Goal: Task Accomplishment & Management: Manage account settings

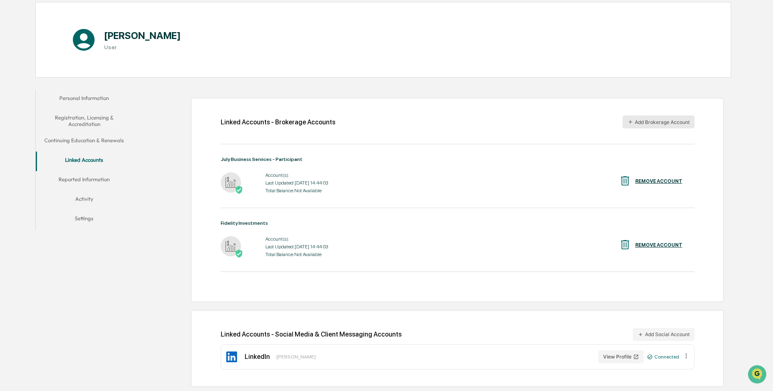
click at [669, 120] on button "Add Brokerage Account" at bounding box center [658, 121] width 72 height 13
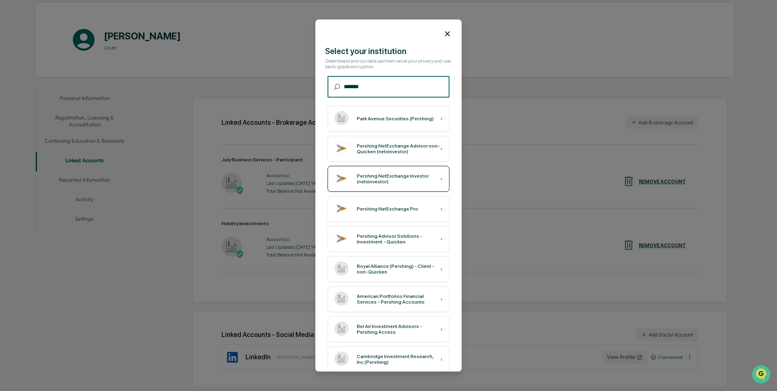
type input "*******"
click at [406, 181] on div "Pershing NetExchange Investor (netxinvestor)" at bounding box center [399, 178] width 84 height 11
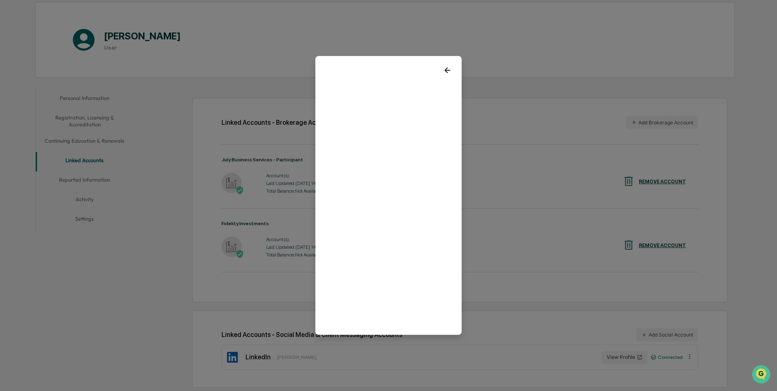
click at [444, 67] on icon at bounding box center [447, 70] width 9 height 9
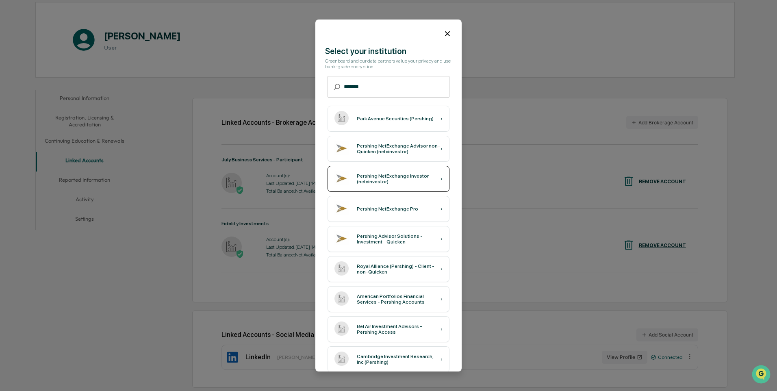
click at [402, 178] on div "Pershing NetExchange Investor (netxinvestor)" at bounding box center [399, 178] width 84 height 11
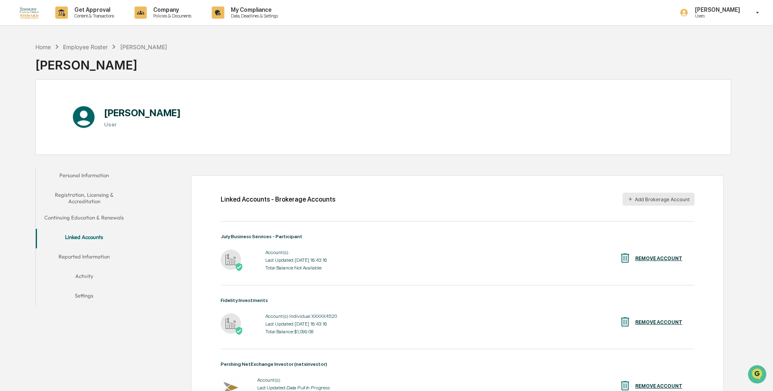
click at [651, 199] on button "Add Brokerage Account" at bounding box center [658, 199] width 72 height 13
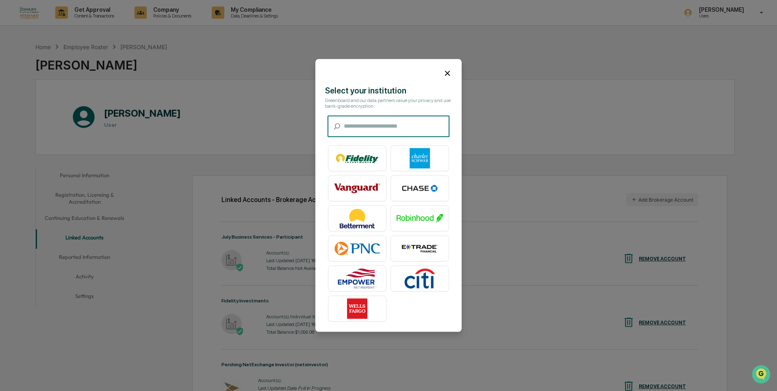
click at [394, 129] on input "text" at bounding box center [397, 127] width 106 height 22
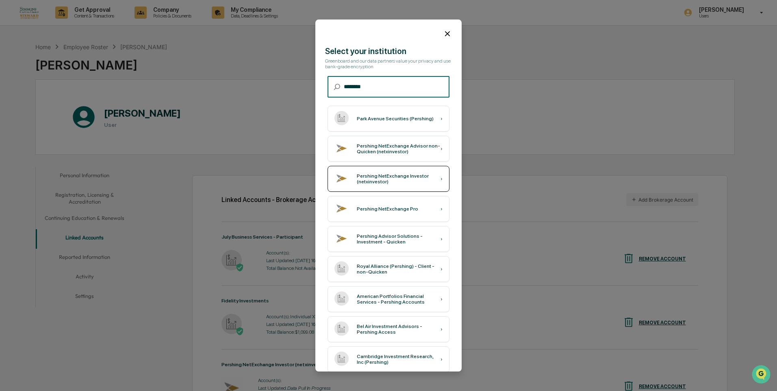
type input "********"
click at [382, 175] on div "Pershing NetExchange Investor (netxinvestor)" at bounding box center [399, 178] width 84 height 11
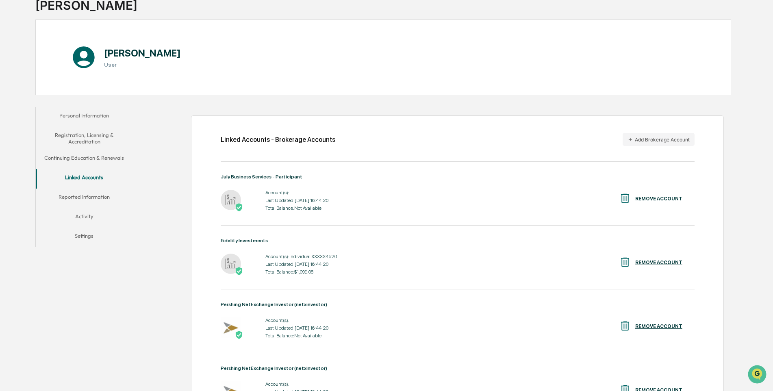
scroll to position [396, 0]
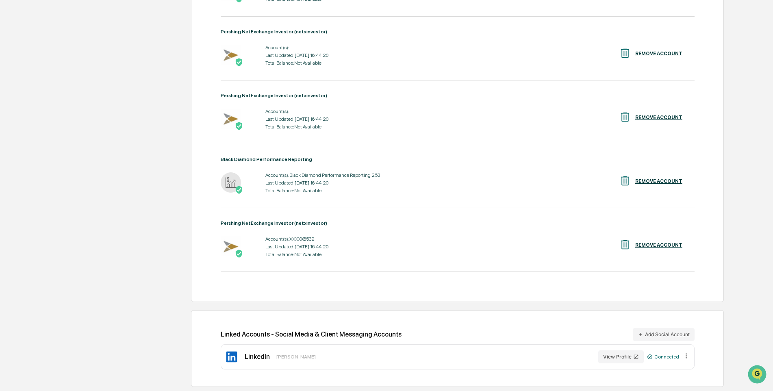
click at [290, 158] on div "Black Diamond Performance Reporting" at bounding box center [458, 159] width 474 height 6
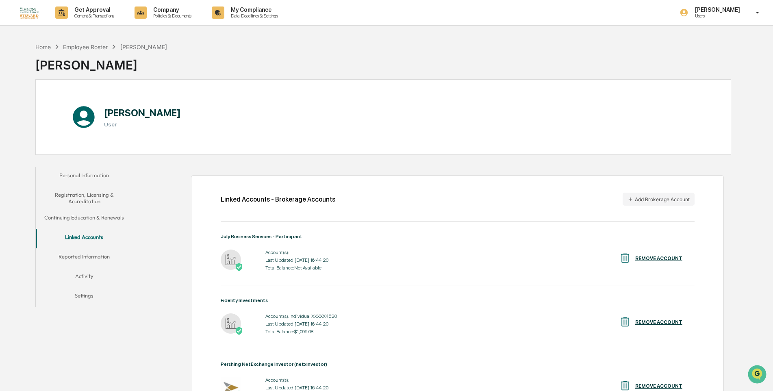
scroll to position [162, 0]
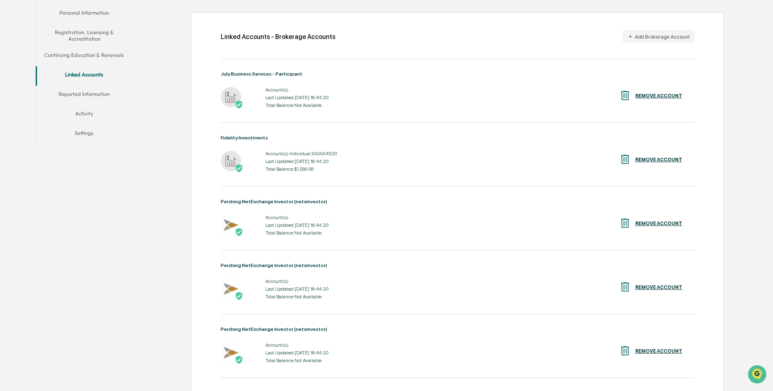
click at [287, 197] on div "July Business Services - Participant Account(s): Last Updated: 2025-09-30 16:44…" at bounding box center [458, 294] width 474 height 446
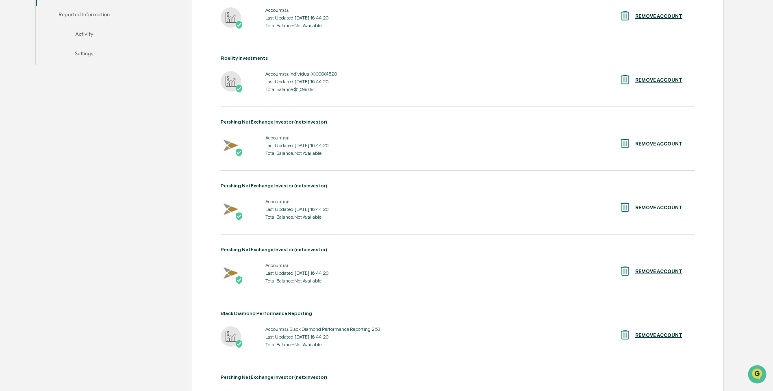
scroll to position [234, 0]
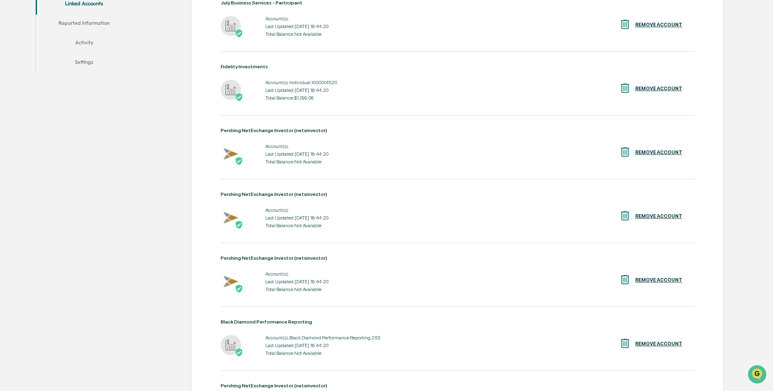
click at [661, 341] on div "REMOVE ACCOUNT" at bounding box center [658, 344] width 47 height 6
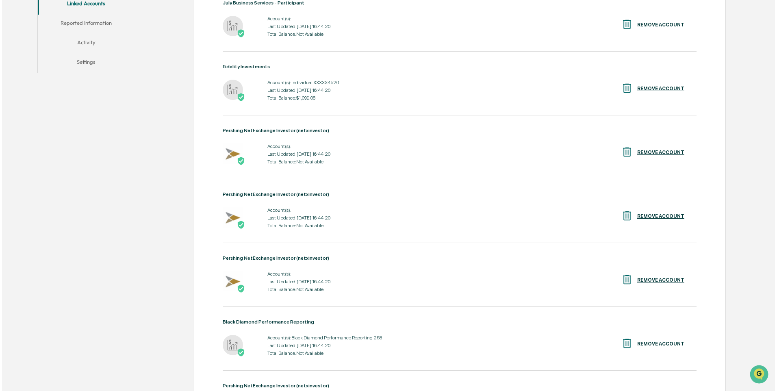
scroll to position [234, 0]
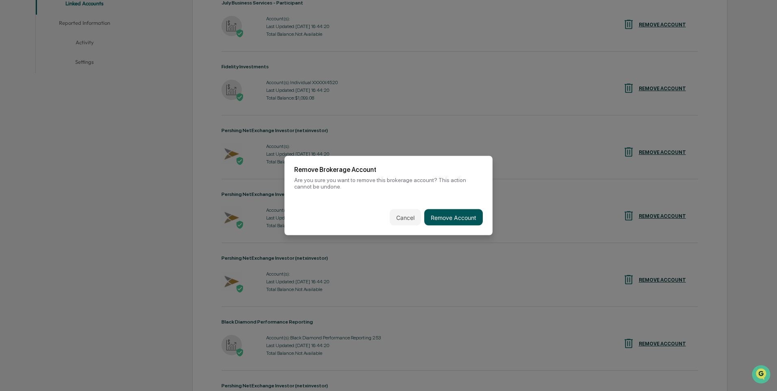
click at [456, 214] on button "Remove Account" at bounding box center [453, 217] width 58 height 16
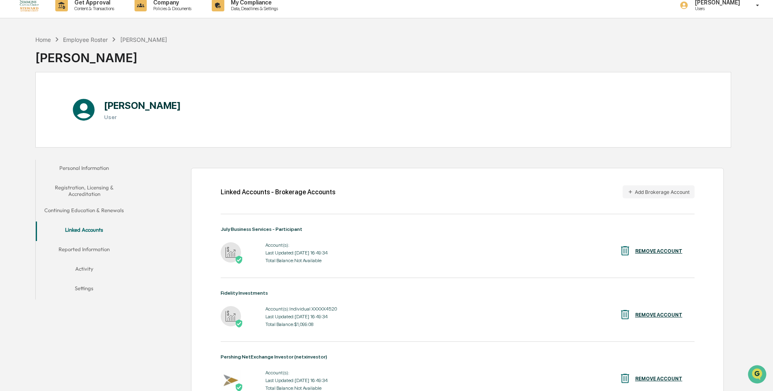
scroll to position [0, 0]
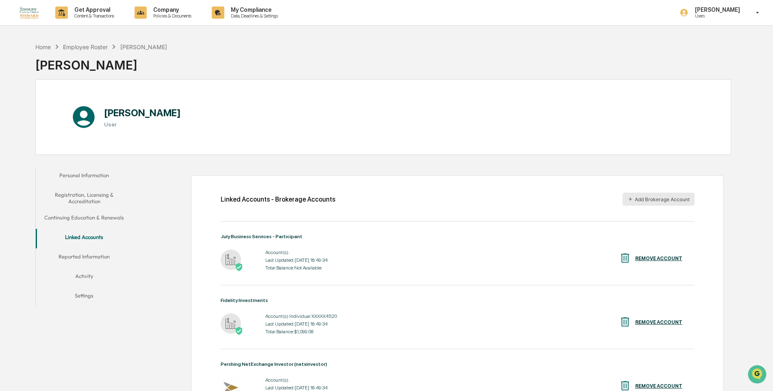
click at [650, 197] on button "Add Brokerage Account" at bounding box center [658, 199] width 72 height 13
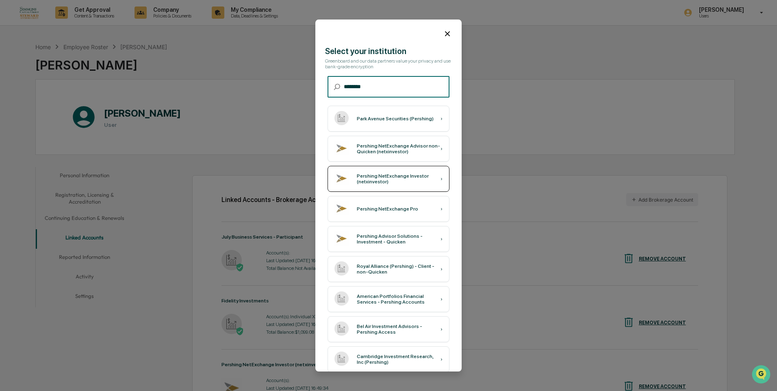
type input "********"
click at [408, 184] on div "Pershing NetExchange Investor (netxinvestor)" at bounding box center [399, 178] width 84 height 11
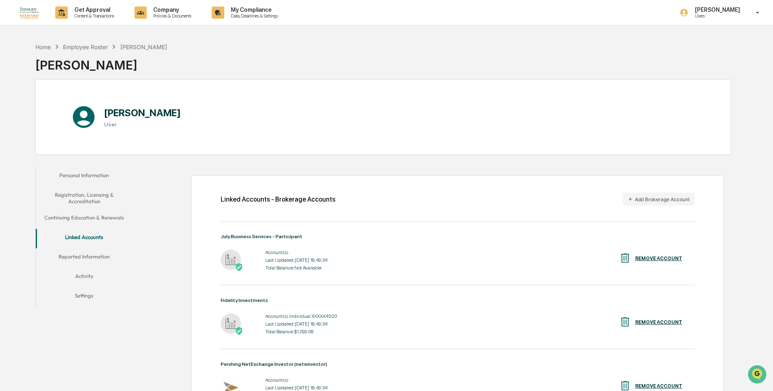
scroll to position [162, 0]
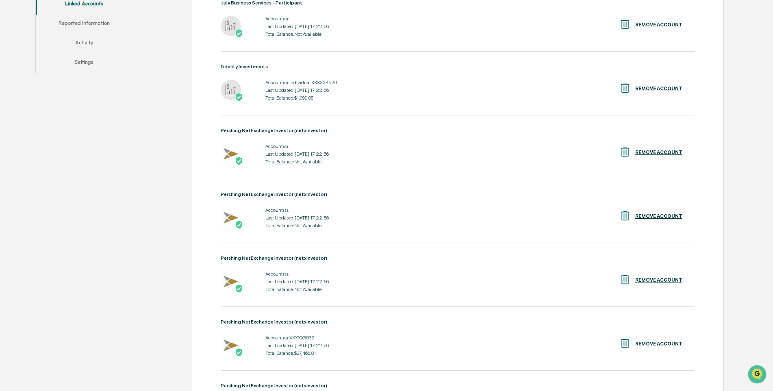
scroll to position [396, 0]
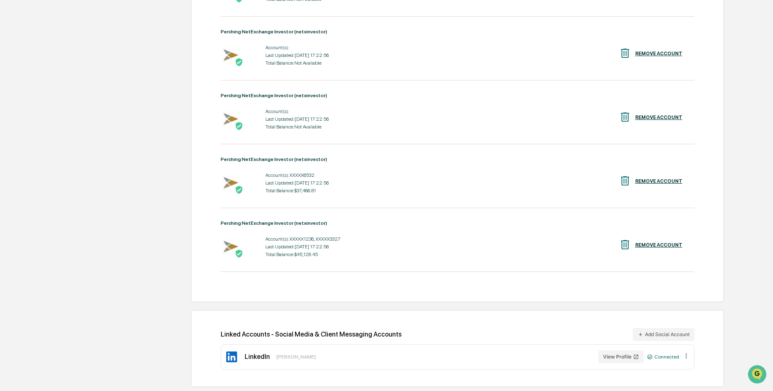
click at [296, 158] on div "Pershing NetExchange Investor (netxinvestor)" at bounding box center [458, 159] width 474 height 6
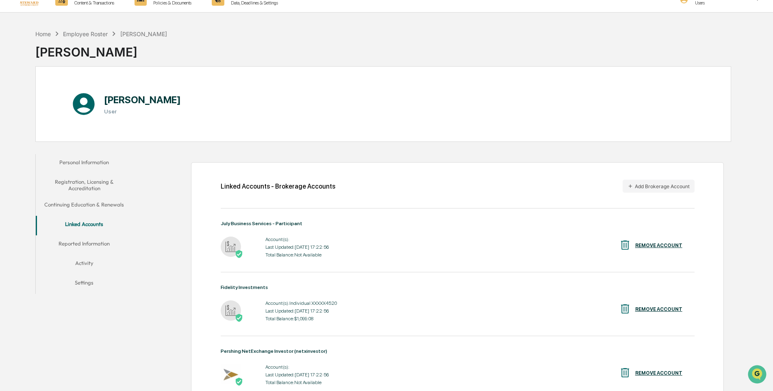
scroll to position [0, 0]
